Goal: Download file/media

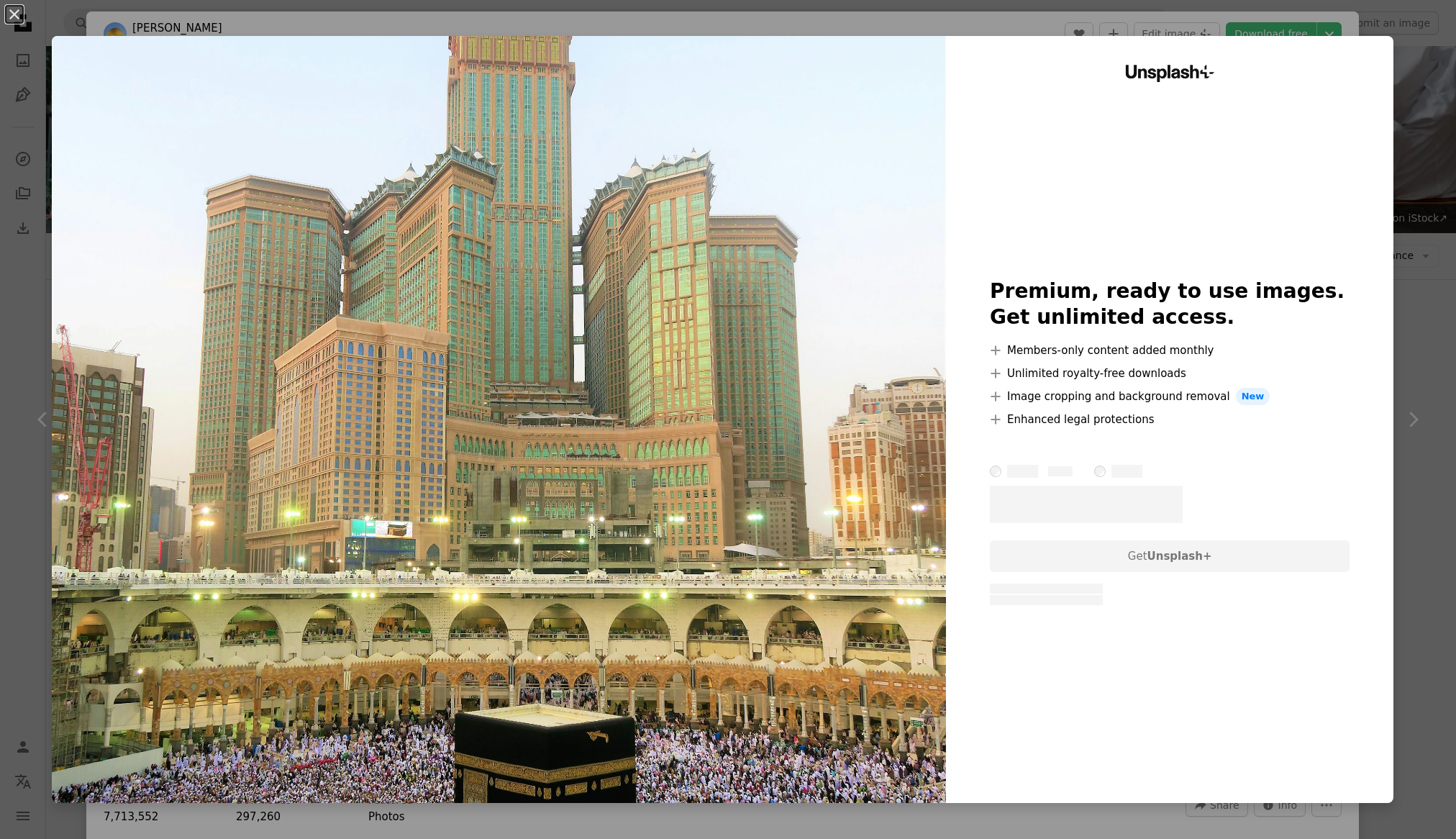
scroll to position [1247, 0]
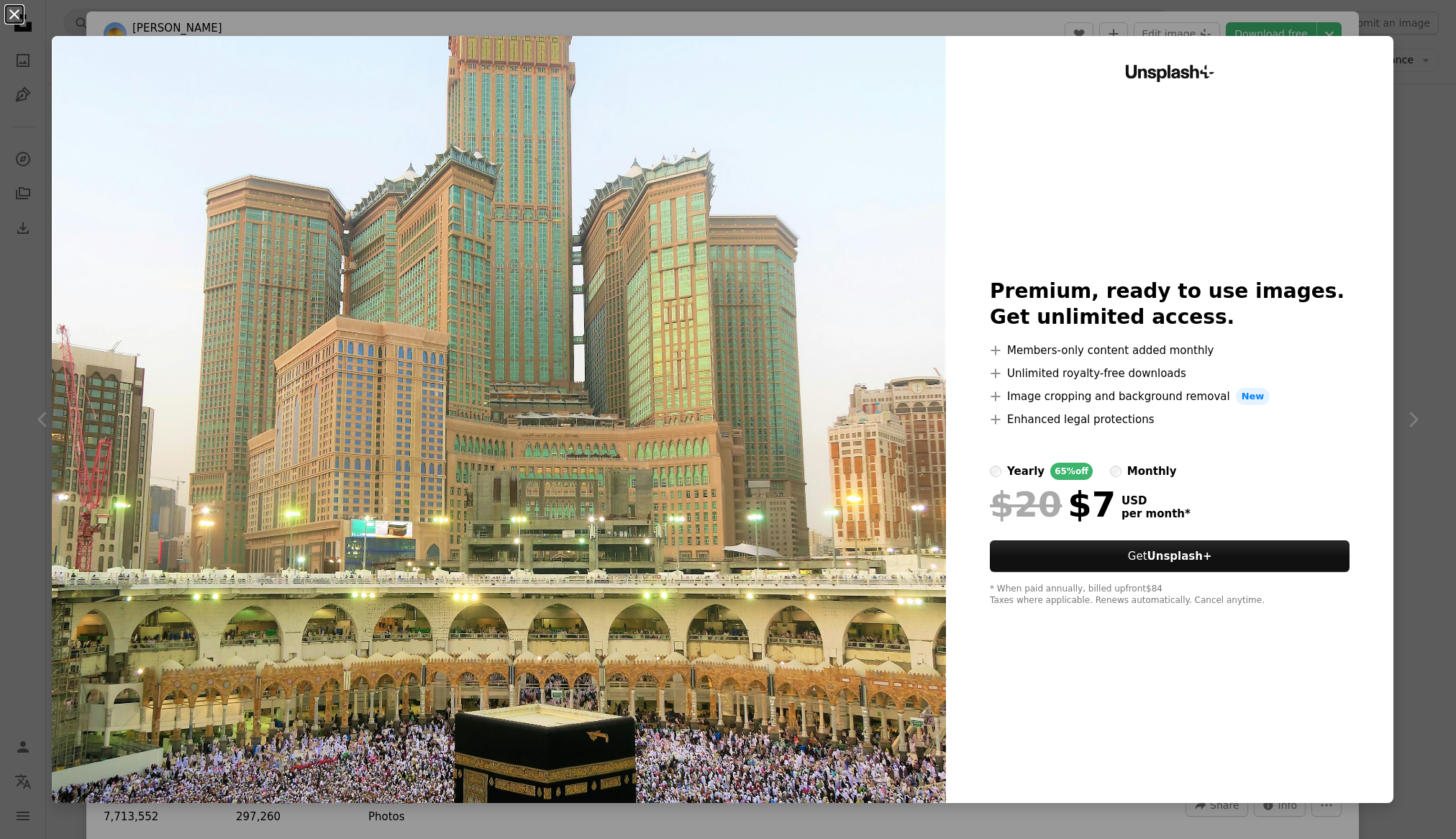
click at [9, 17] on button "An X shape" at bounding box center [15, 15] width 17 height 17
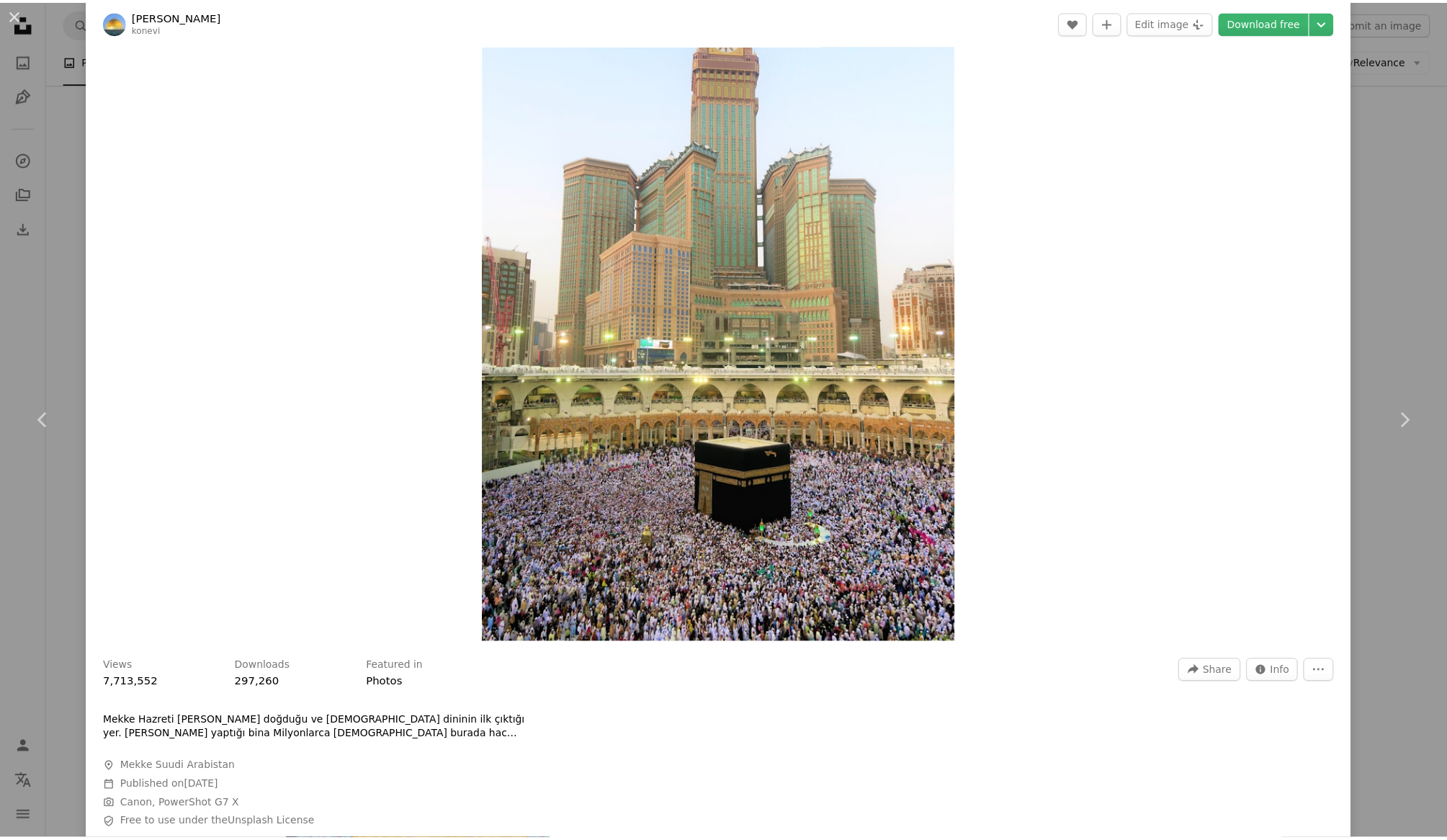
scroll to position [432, 0]
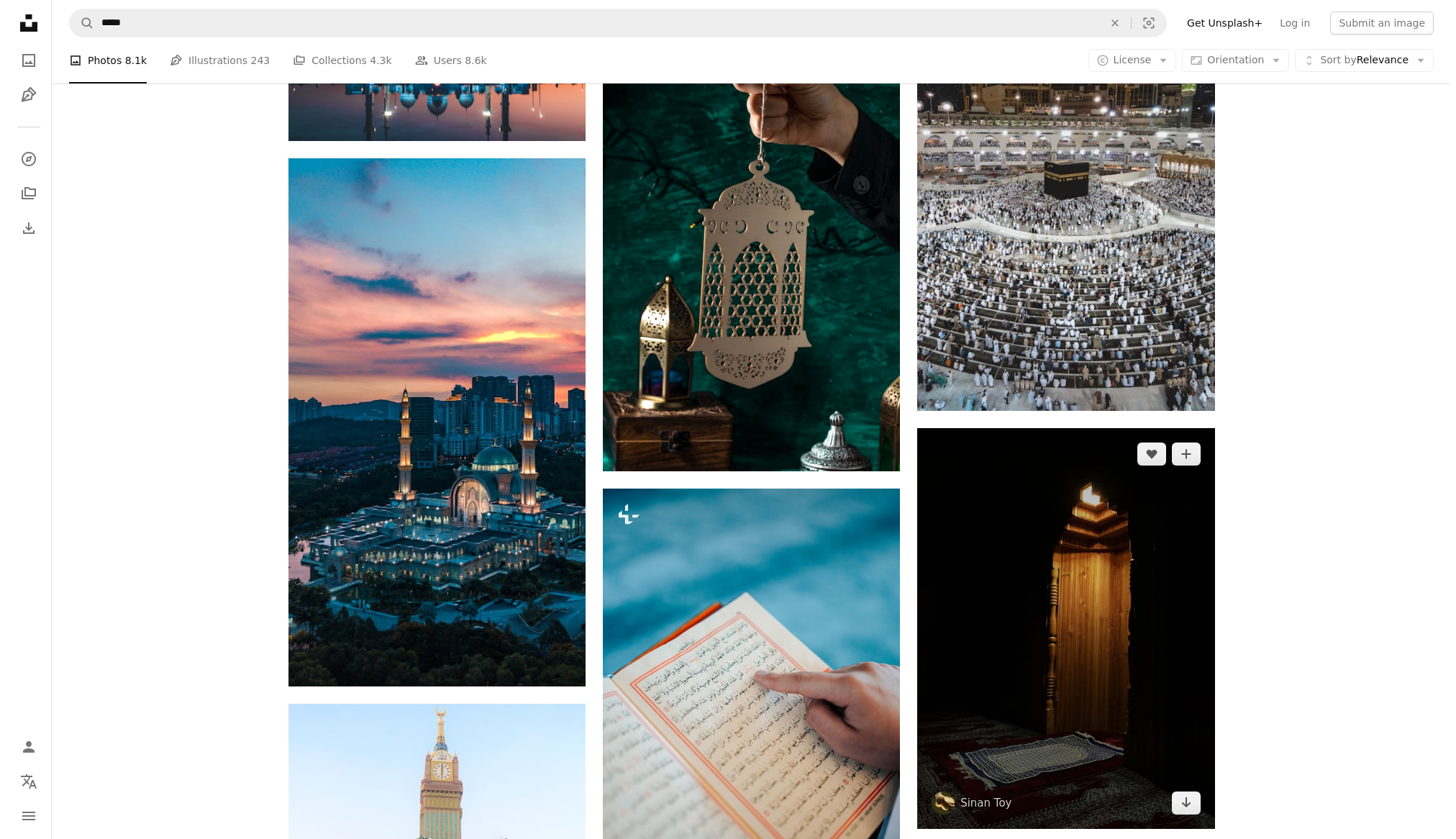
scroll to position [887, 0]
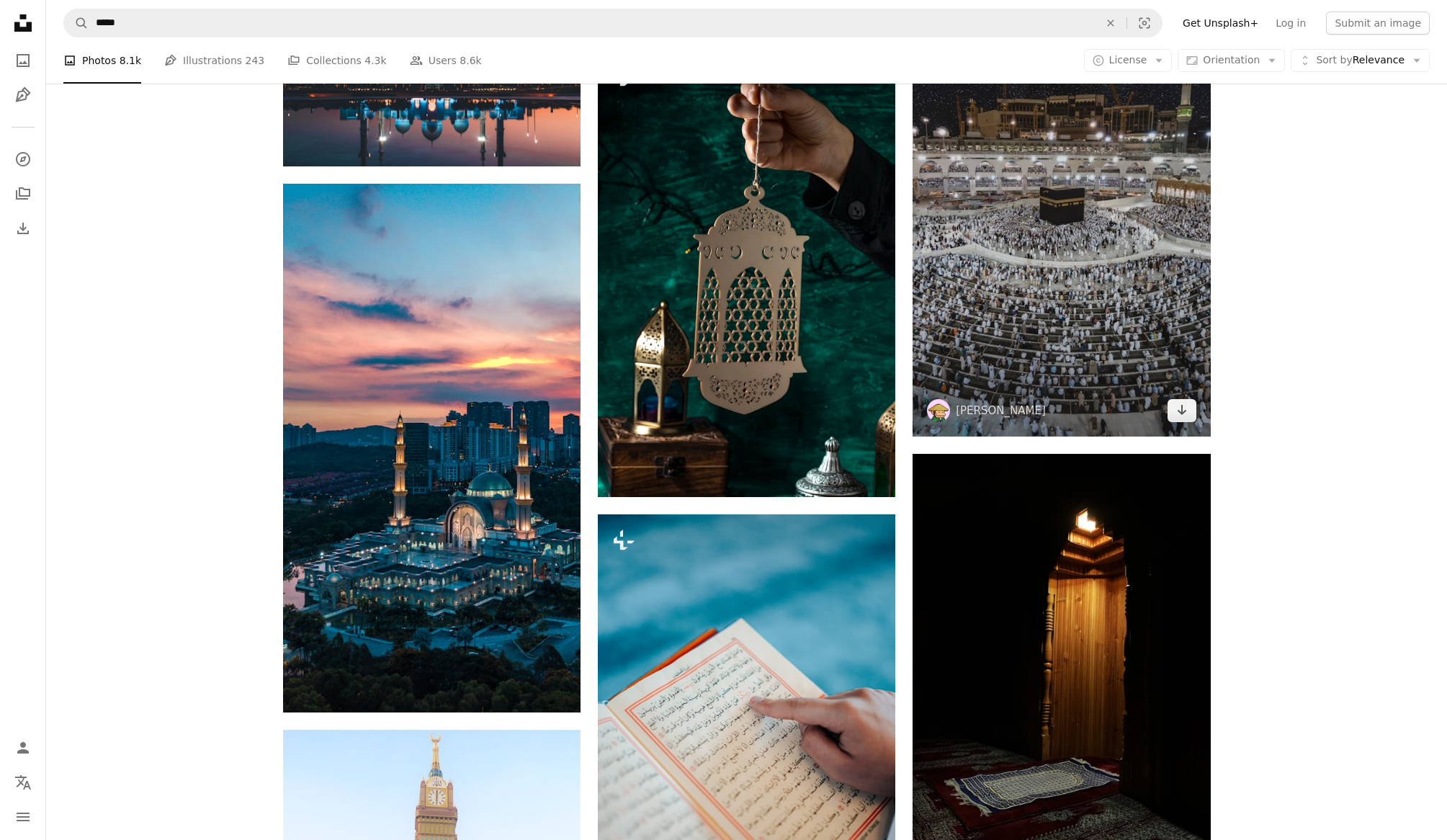
click at [1097, 276] on img at bounding box center [1061, 172] width 298 height 529
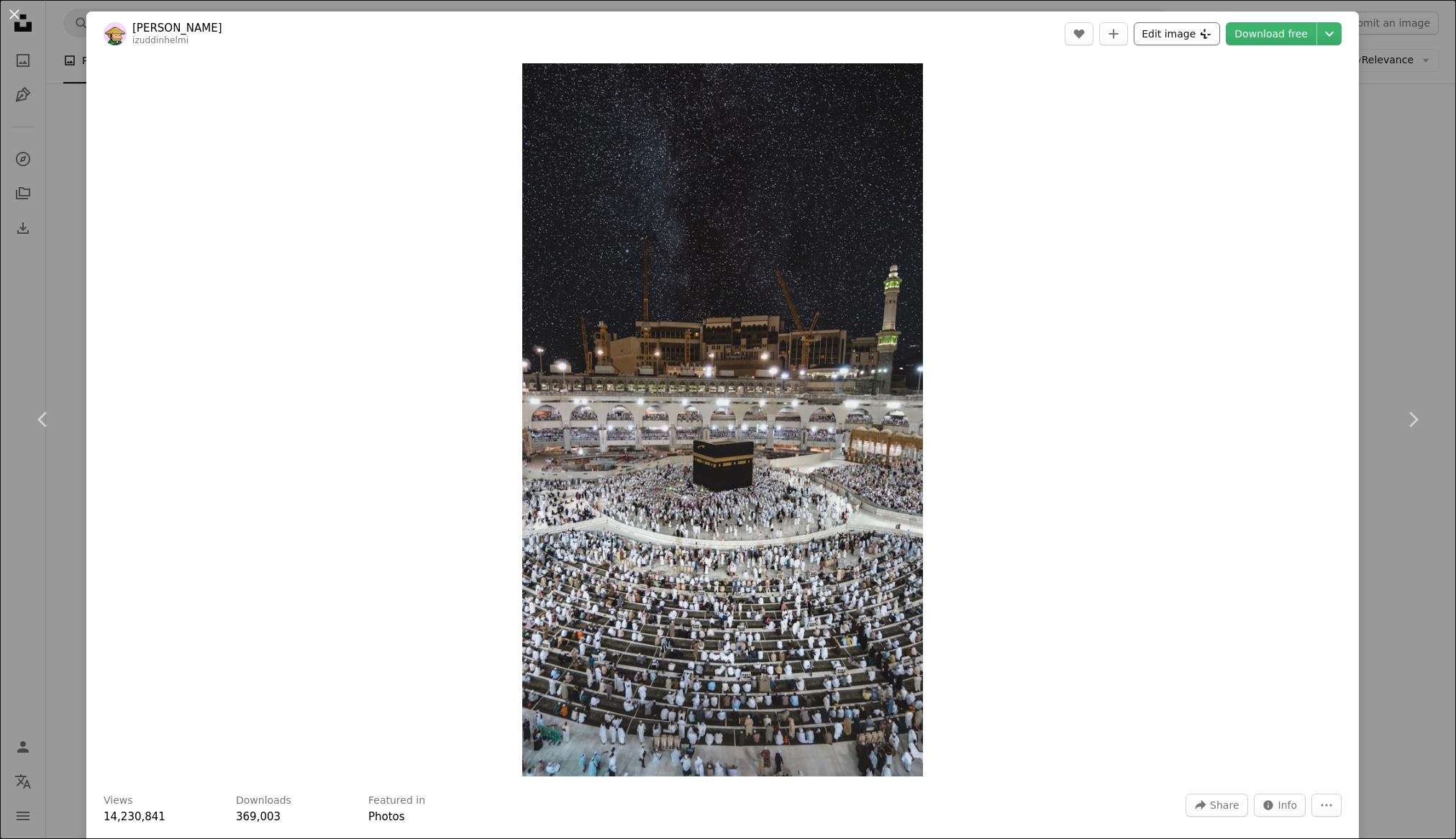
click at [1158, 39] on button "Edit image Plus sign for Unsplash+" at bounding box center [1177, 34] width 87 height 23
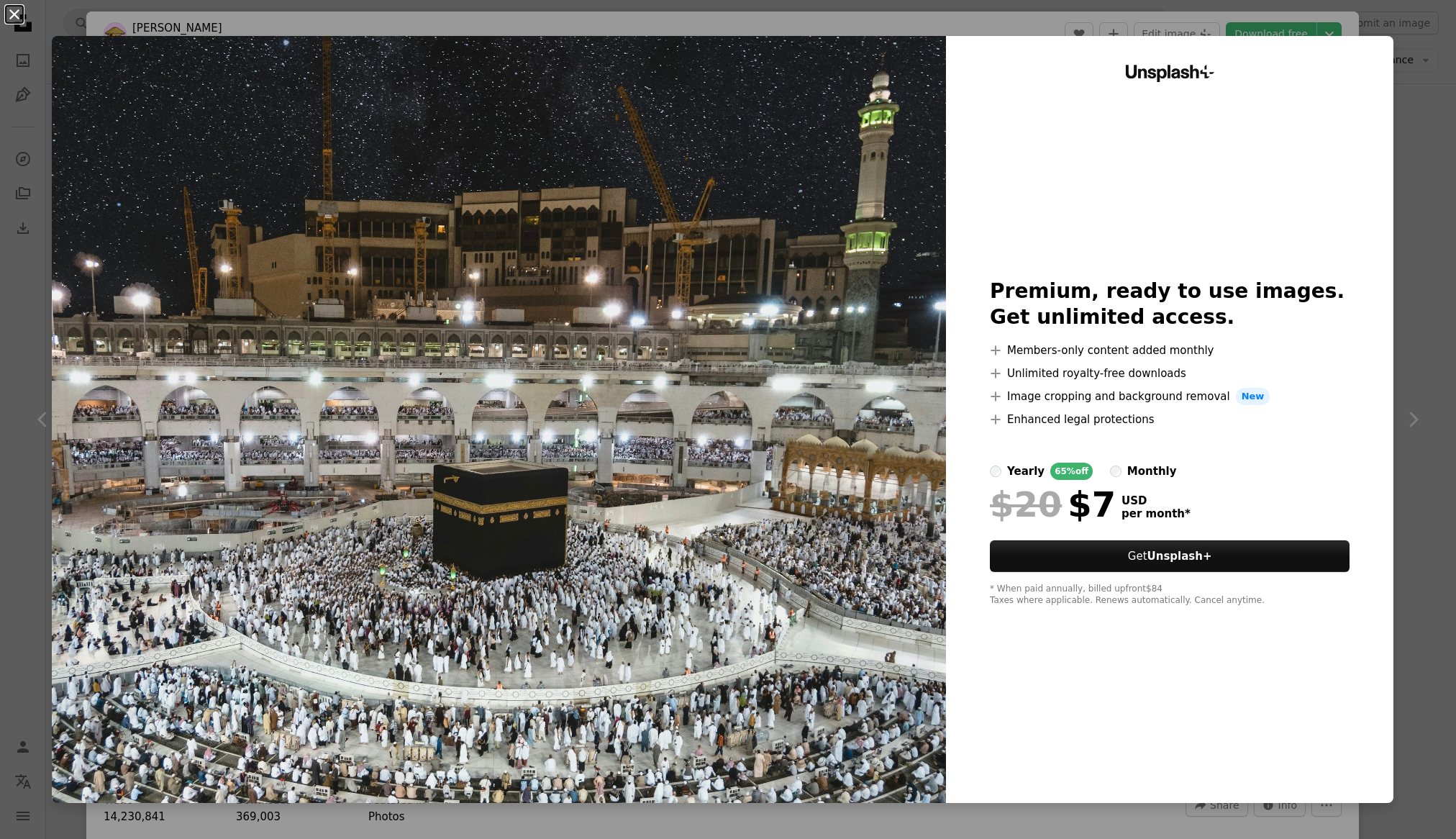
click at [22, 20] on button "An X shape" at bounding box center [15, 15] width 17 height 17
